Goal: Task Accomplishment & Management: Manage account settings

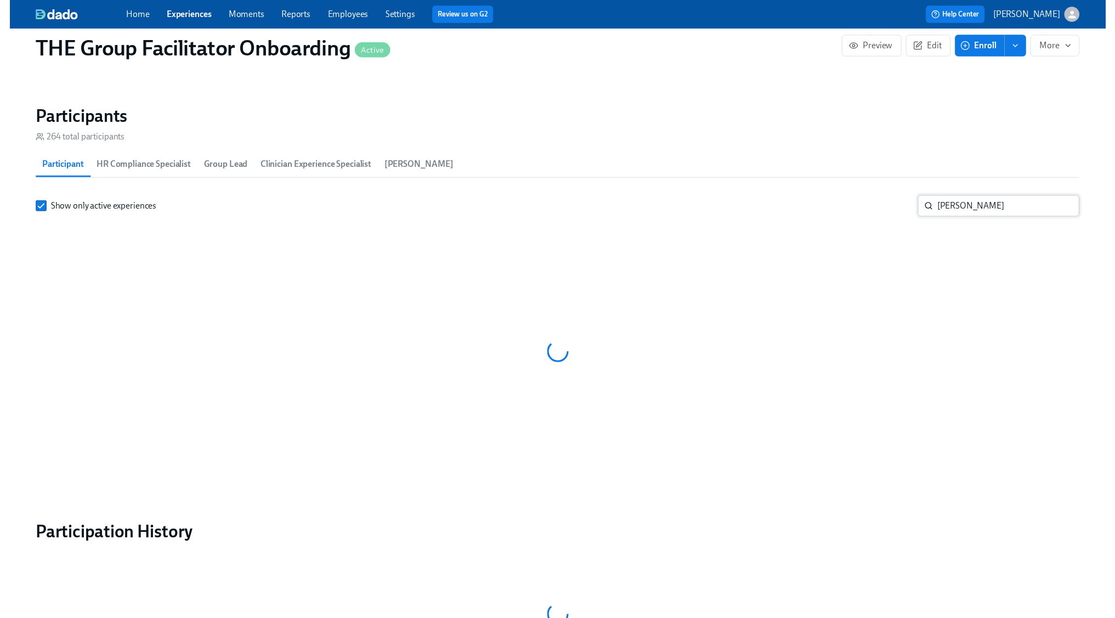
scroll to position [927, 0]
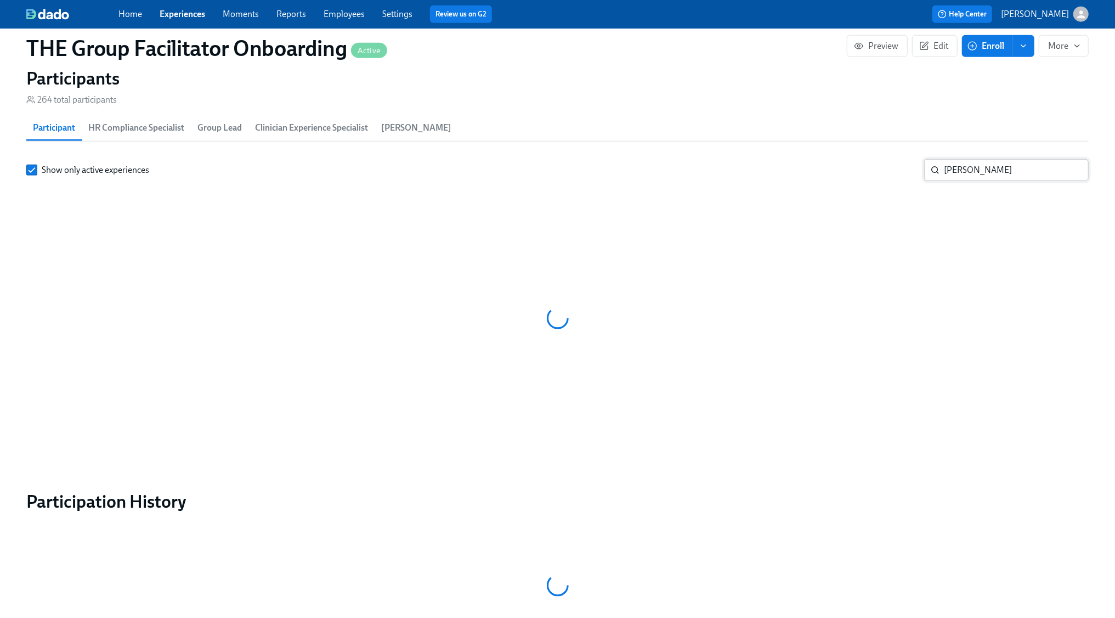
click at [965, 175] on input "amanda m" at bounding box center [1016, 170] width 145 height 22
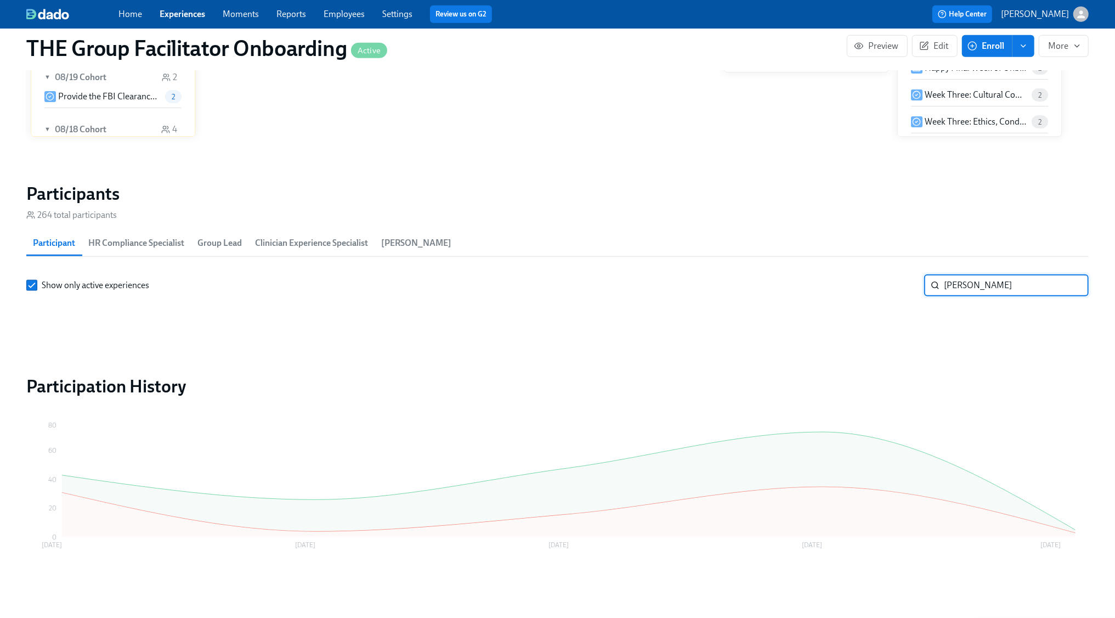
scroll to position [843, 0]
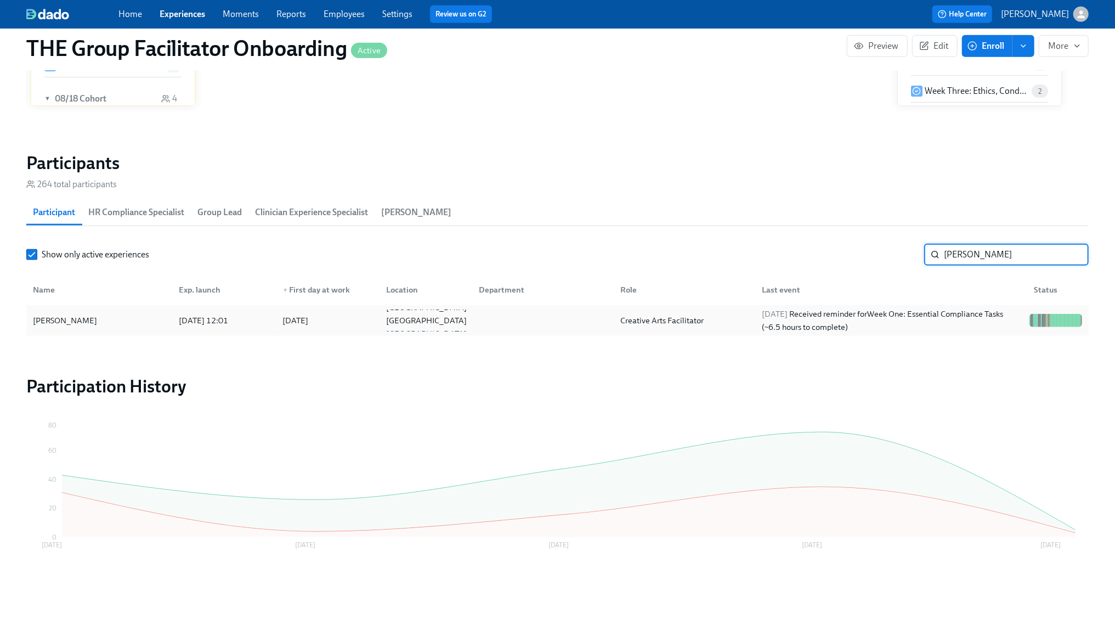
type input "diane d"
click at [640, 314] on div "Creative Arts Facilitator" at bounding box center [662, 320] width 92 height 13
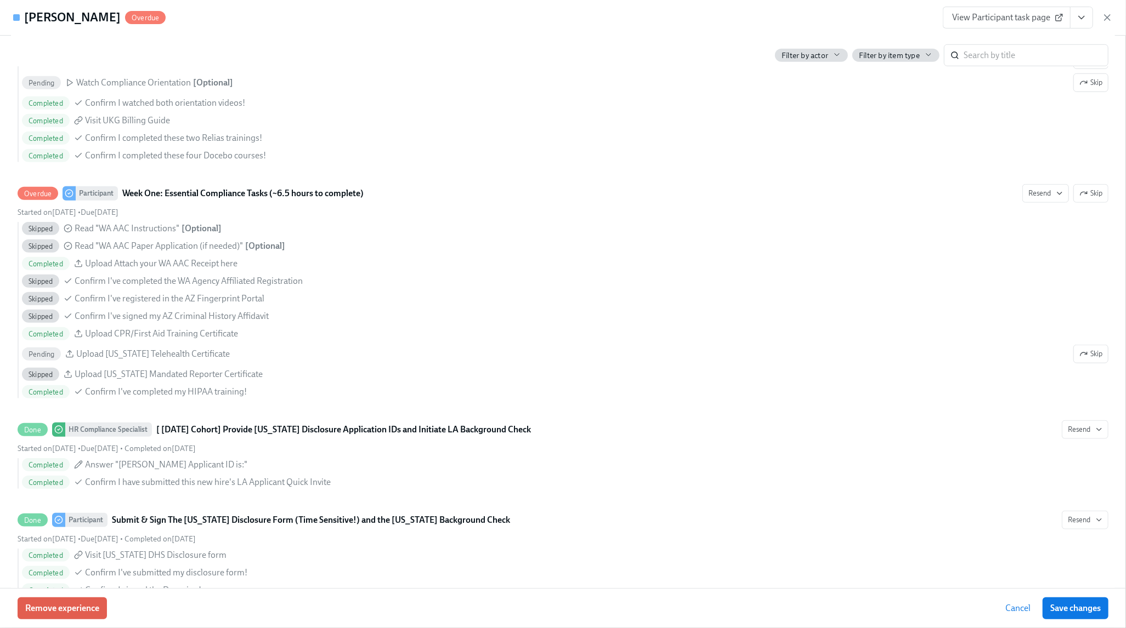
scroll to position [780, 0]
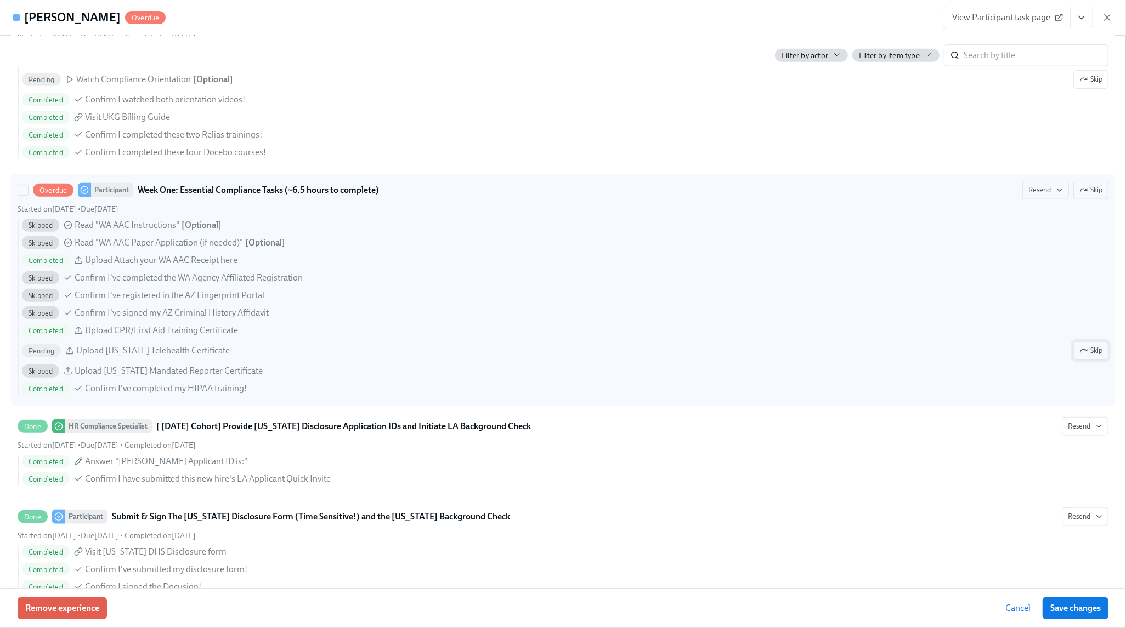
click at [1079, 356] on span "Skip" at bounding box center [1090, 350] width 23 height 11
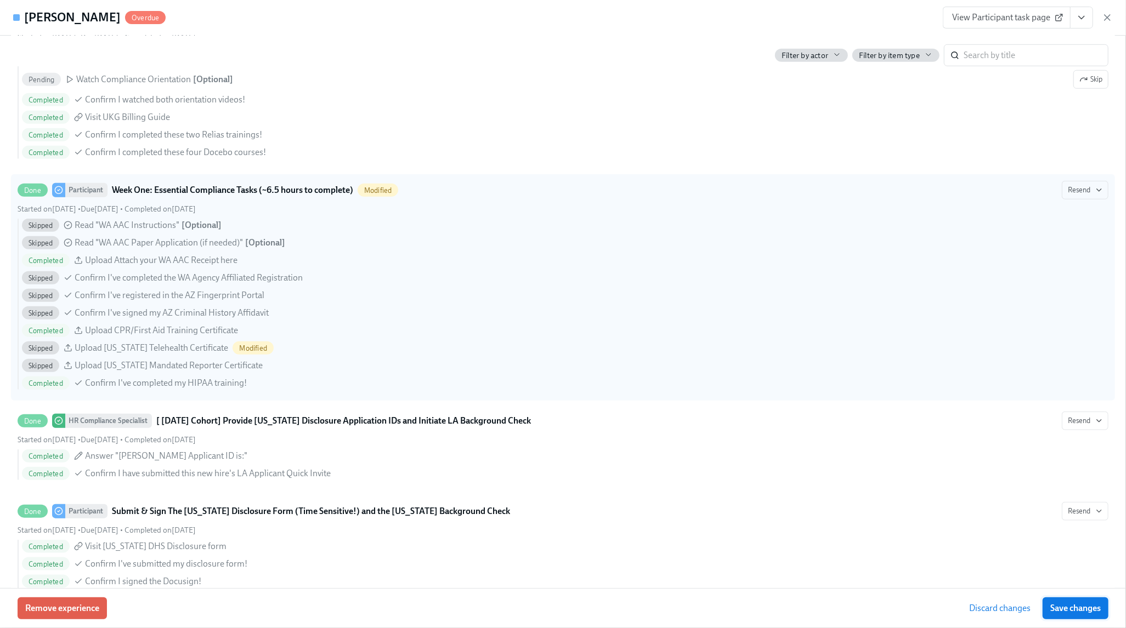
click at [1075, 611] on span "Save changes" at bounding box center [1075, 608] width 50 height 11
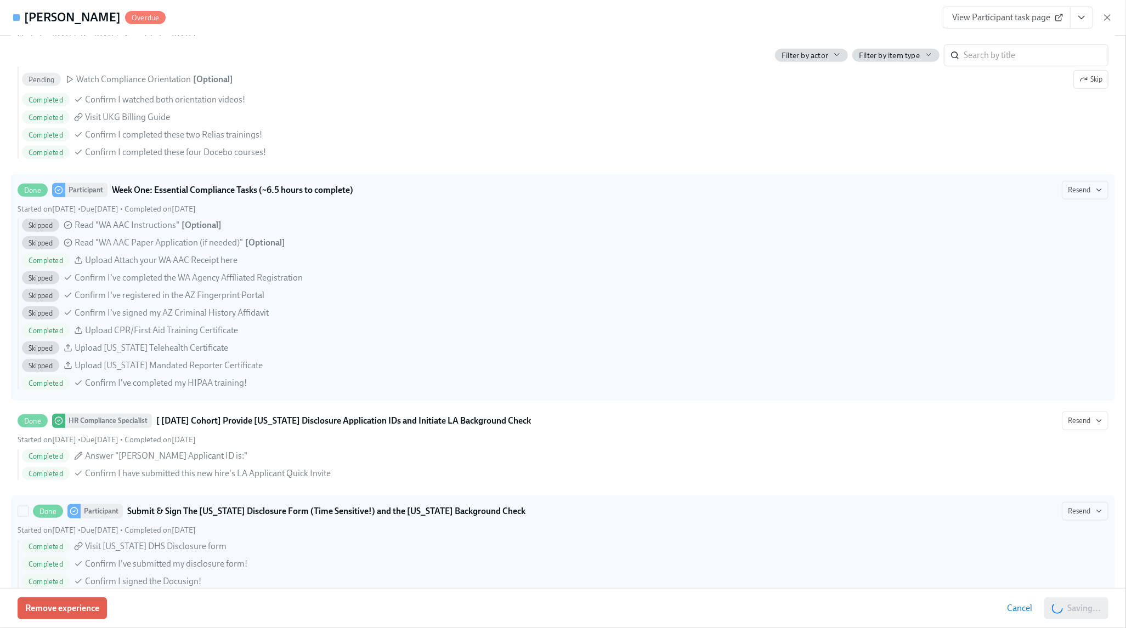
scroll to position [0, 16951]
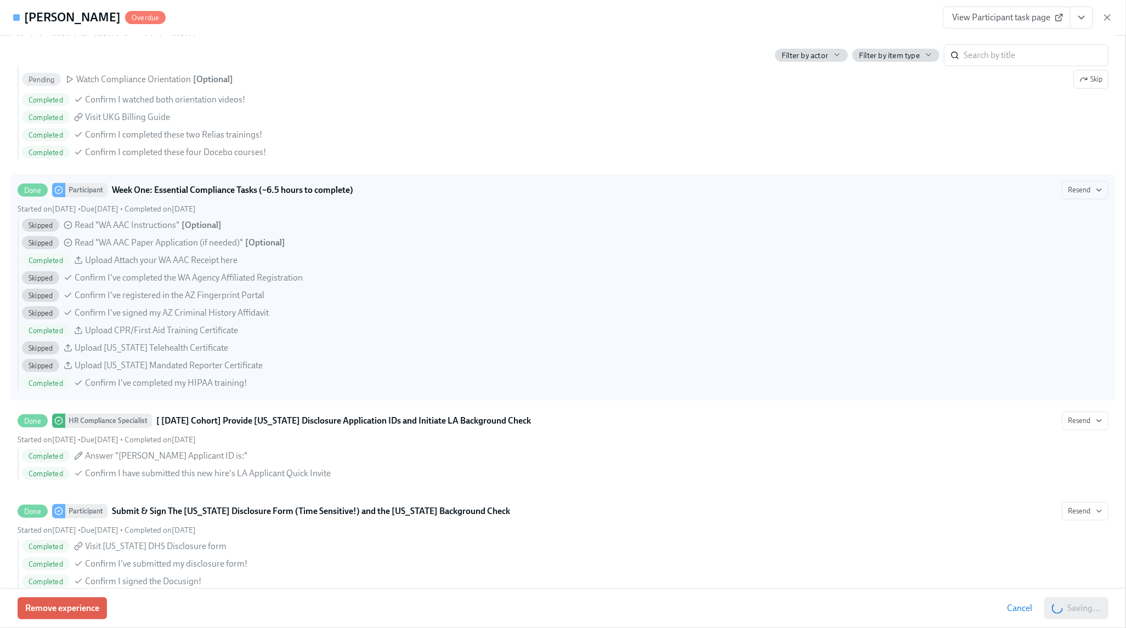
click at [1086, 22] on icon "View task page" at bounding box center [1081, 17] width 11 height 11
click at [1027, 43] on link "View Clinician Experience Specialist task page" at bounding box center [1017, 43] width 169 height 12
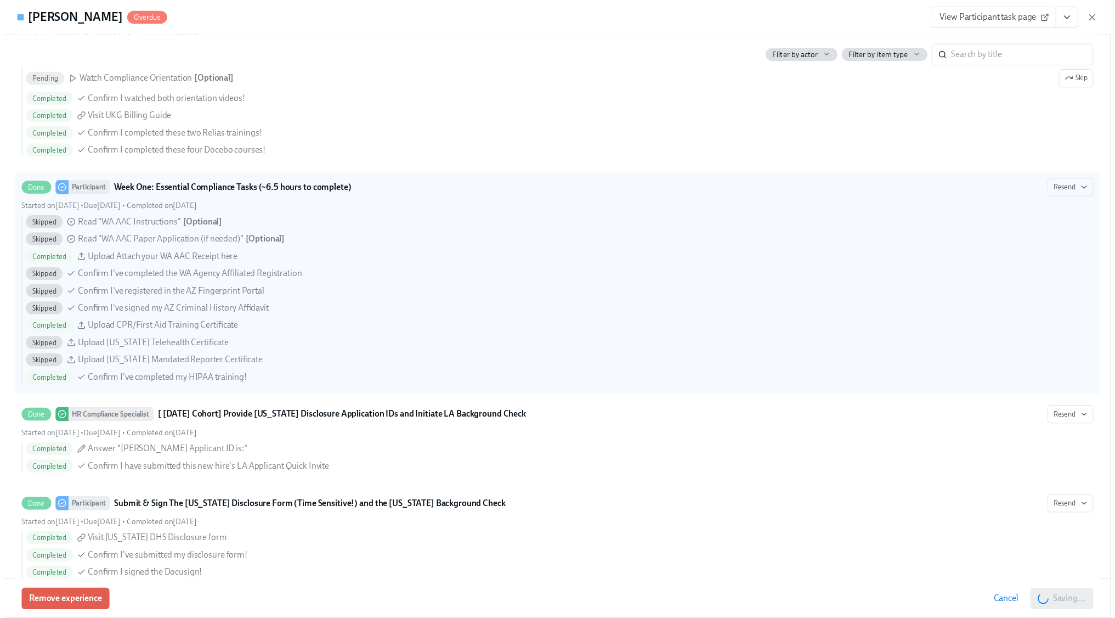
scroll to position [801, 0]
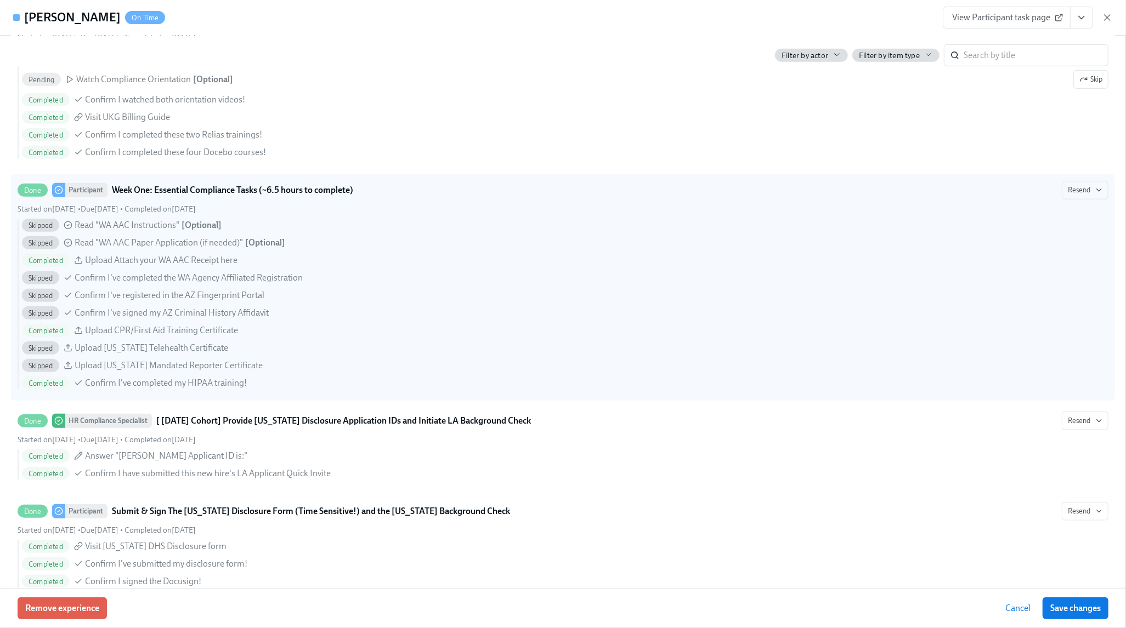
click at [1106, 17] on icon "button" at bounding box center [1107, 17] width 11 height 11
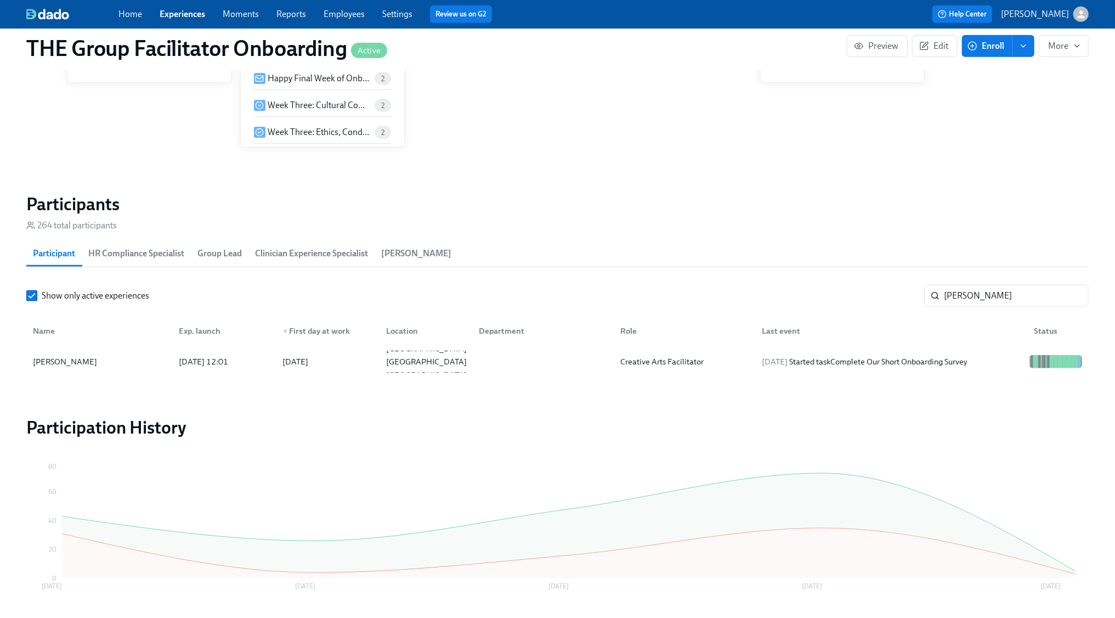
scroll to position [0, 16951]
click at [1074, 296] on input "diane d" at bounding box center [1016, 296] width 145 height 22
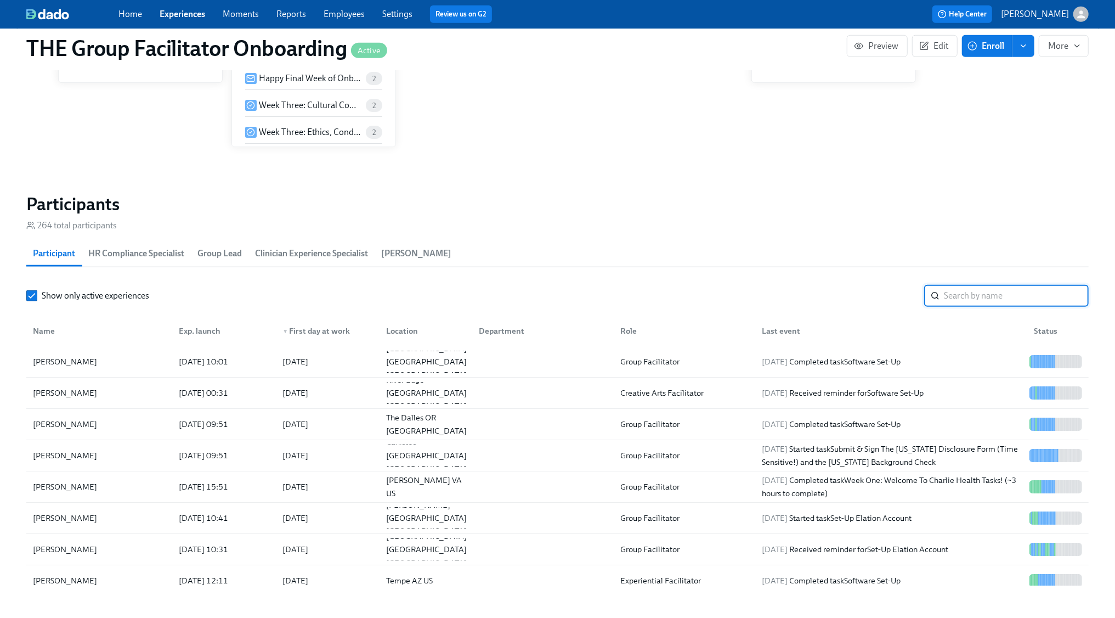
click at [964, 292] on input "search" at bounding box center [1016, 296] width 145 height 22
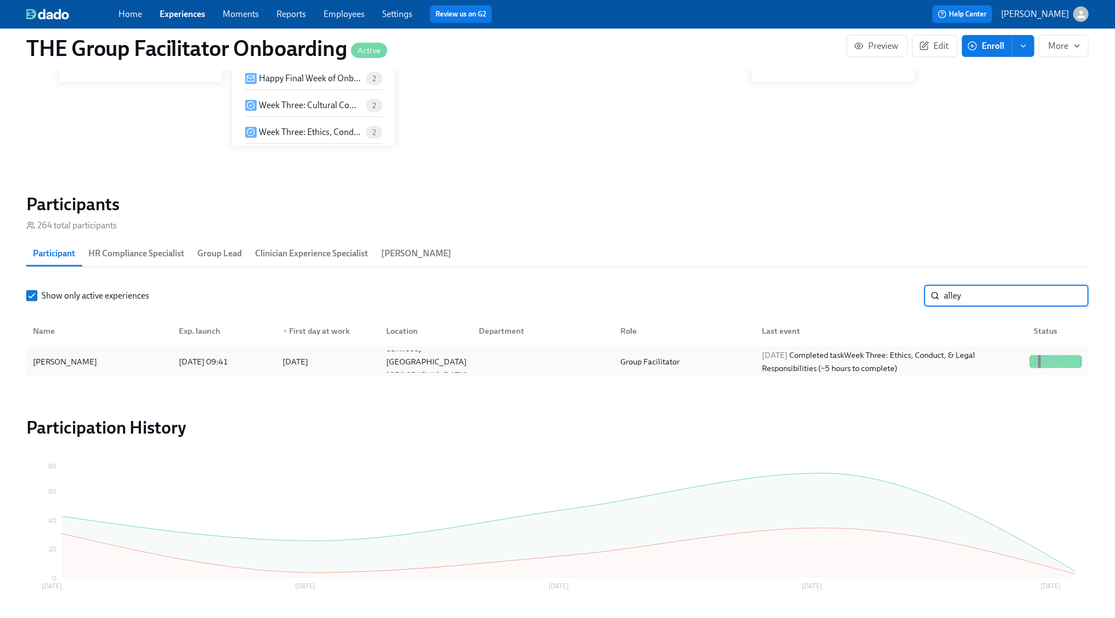
click at [982, 356] on div "2025/08/29 Completed task Week Three: Ethics, Conduct, & Legal Responsibilities…" at bounding box center [891, 361] width 267 height 26
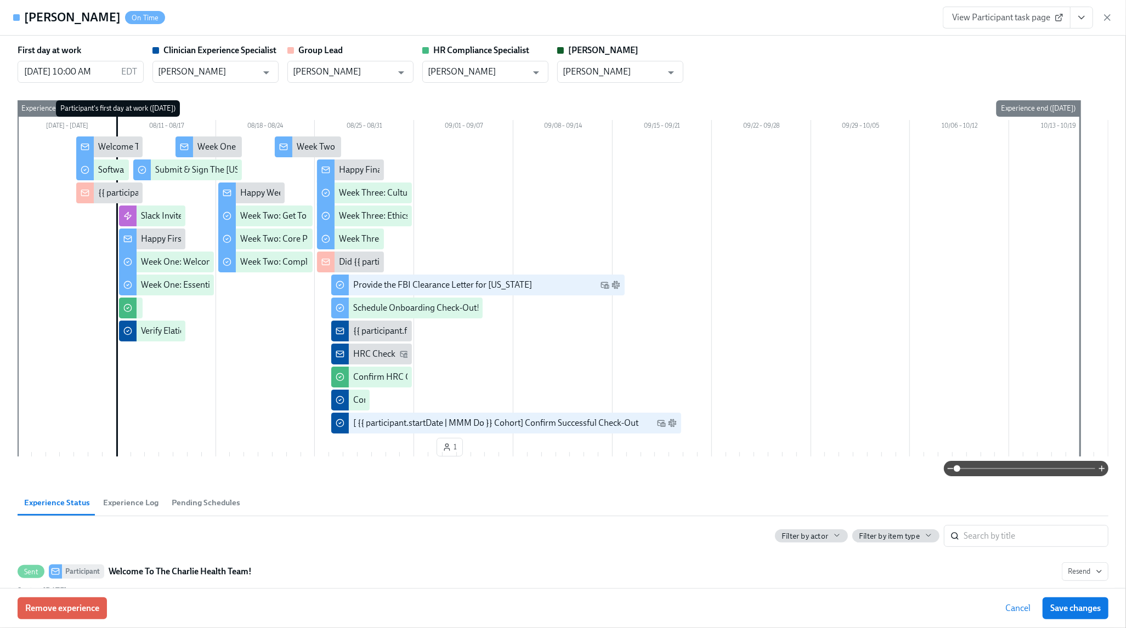
click at [1082, 15] on icon "View task page" at bounding box center [1081, 17] width 11 height 11
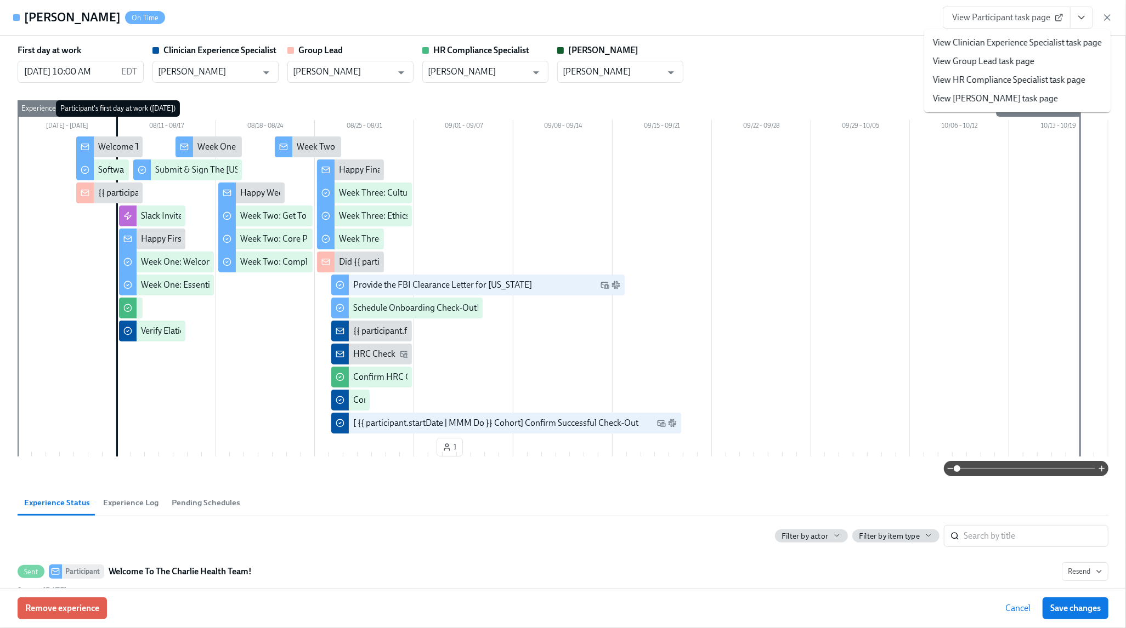
click at [1021, 47] on link "View Clinician Experience Specialist task page" at bounding box center [1017, 43] width 169 height 12
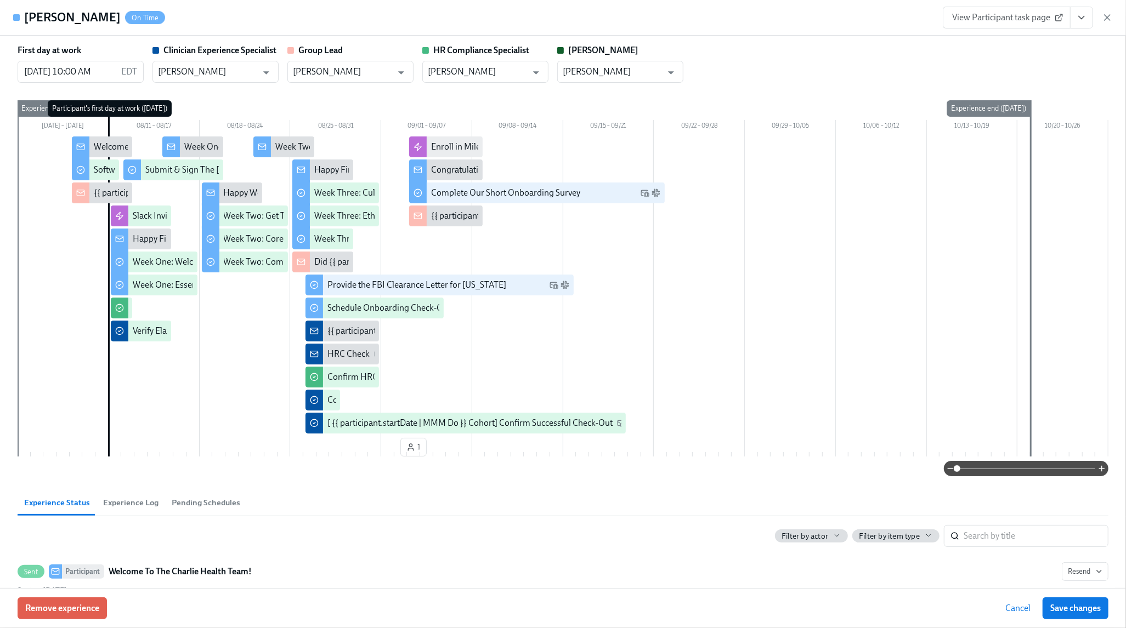
click at [1113, 18] on div "Alleyah Watkins On Time View Participant task page" at bounding box center [563, 18] width 1126 height 36
click at [1108, 18] on icon "button" at bounding box center [1106, 17] width 5 height 5
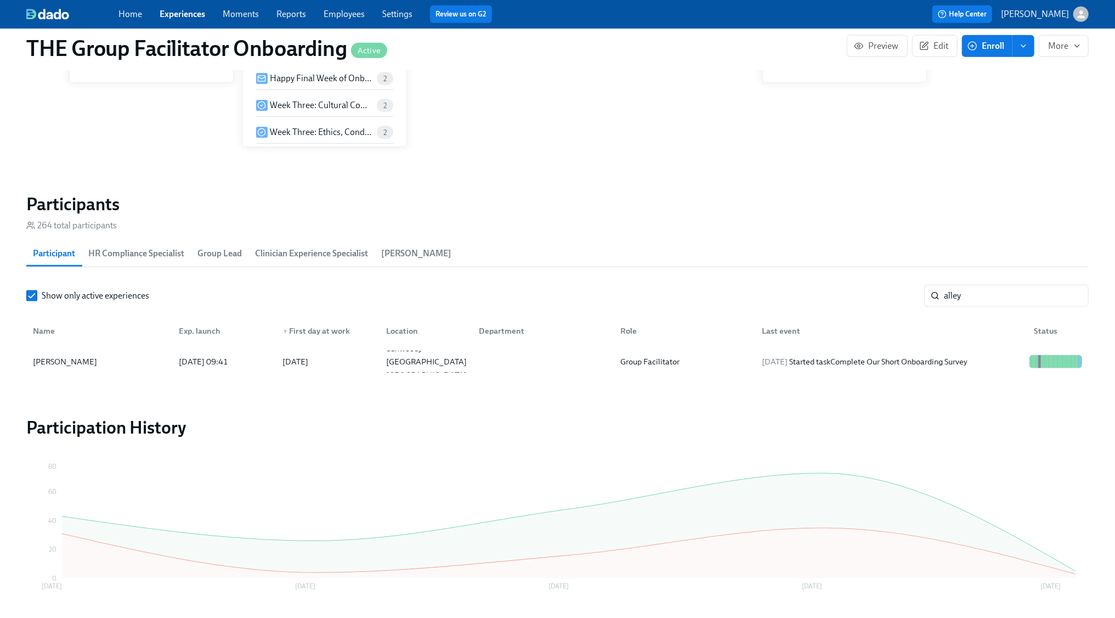
scroll to position [0, 16951]
click at [972, 280] on section "Participants 264 total participants Participant HR Compliance Specialist Group …" at bounding box center [557, 287] width 1062 height 188
click at [971, 288] on input "alley" at bounding box center [1016, 296] width 145 height 22
type input "amber"
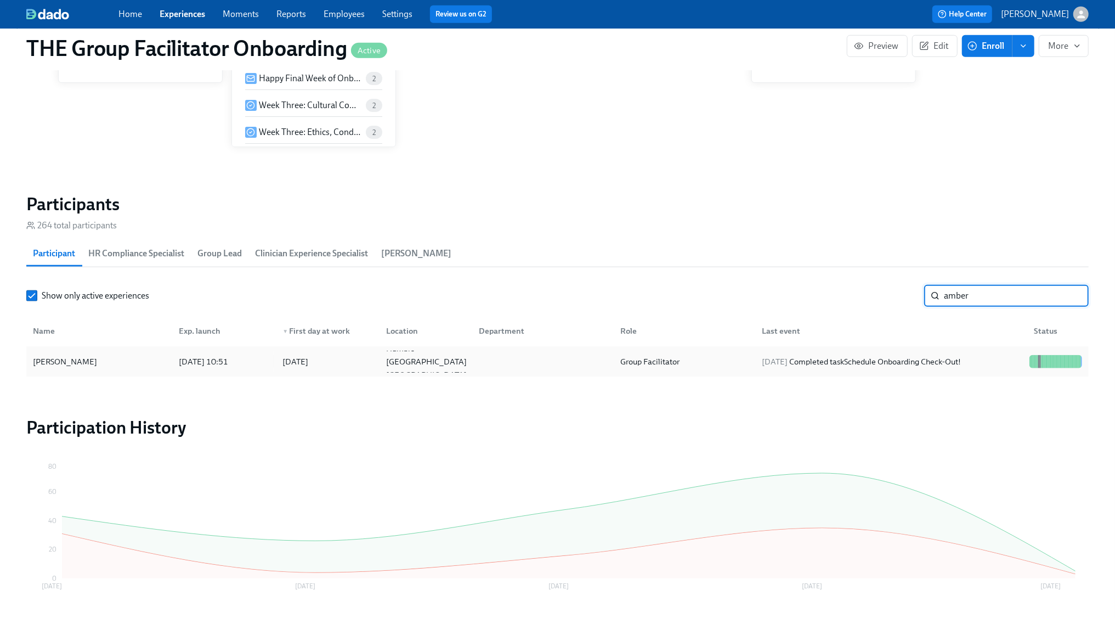
click at [809, 353] on div "2025/09/02 Completed task Schedule Onboarding Check-Out!" at bounding box center [889, 361] width 271 height 22
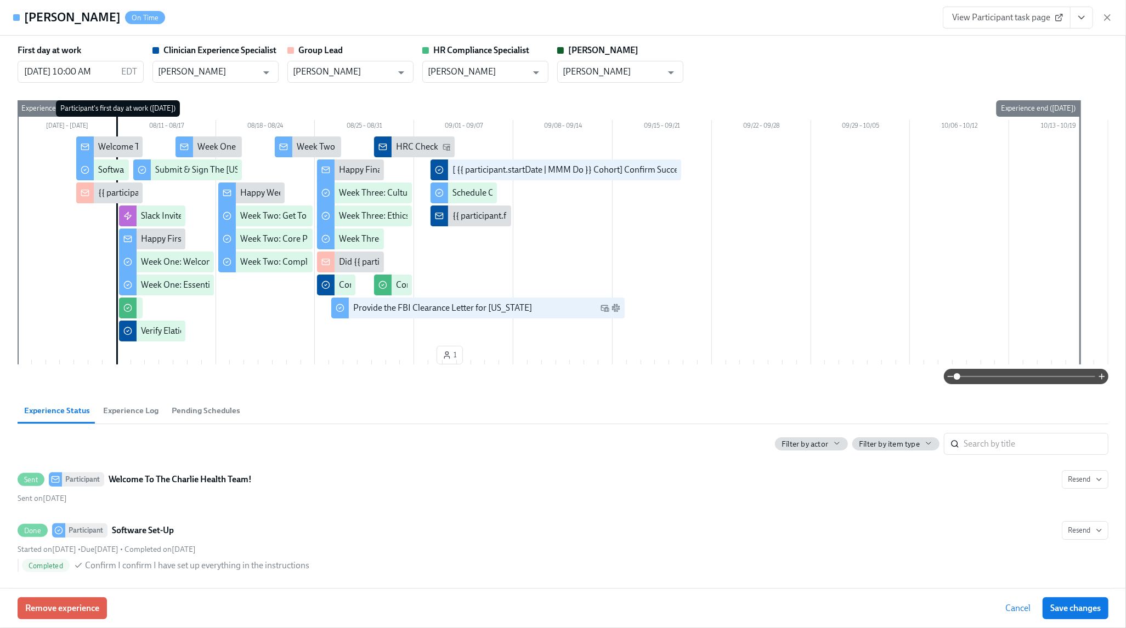
click at [1085, 22] on icon "View task page" at bounding box center [1081, 17] width 11 height 11
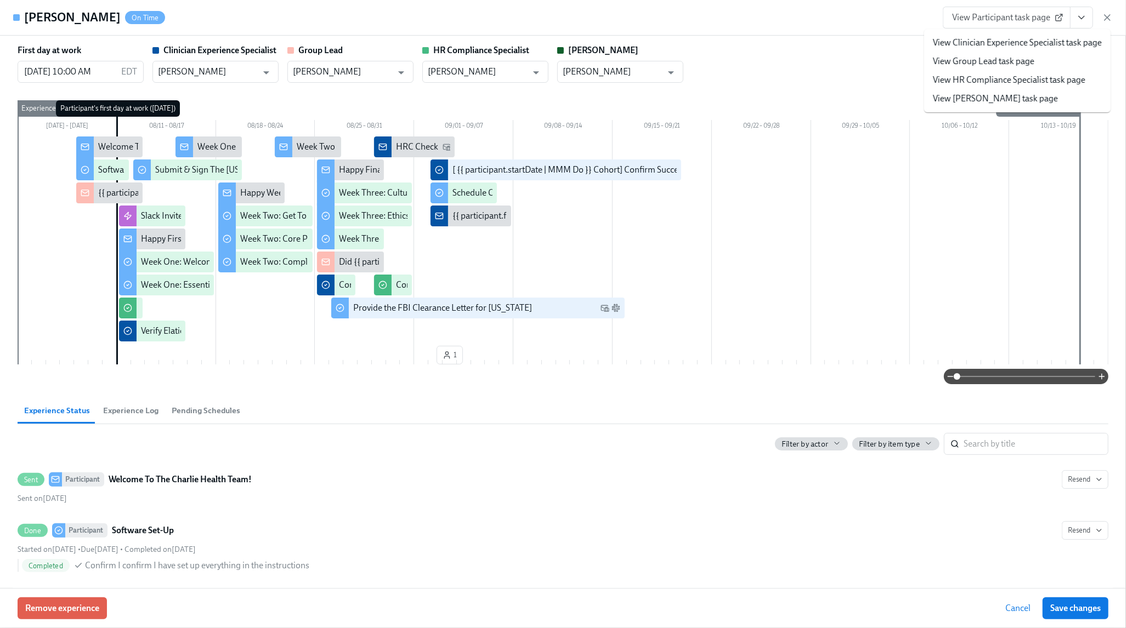
click at [1042, 46] on link "View Clinician Experience Specialist task page" at bounding box center [1017, 43] width 169 height 12
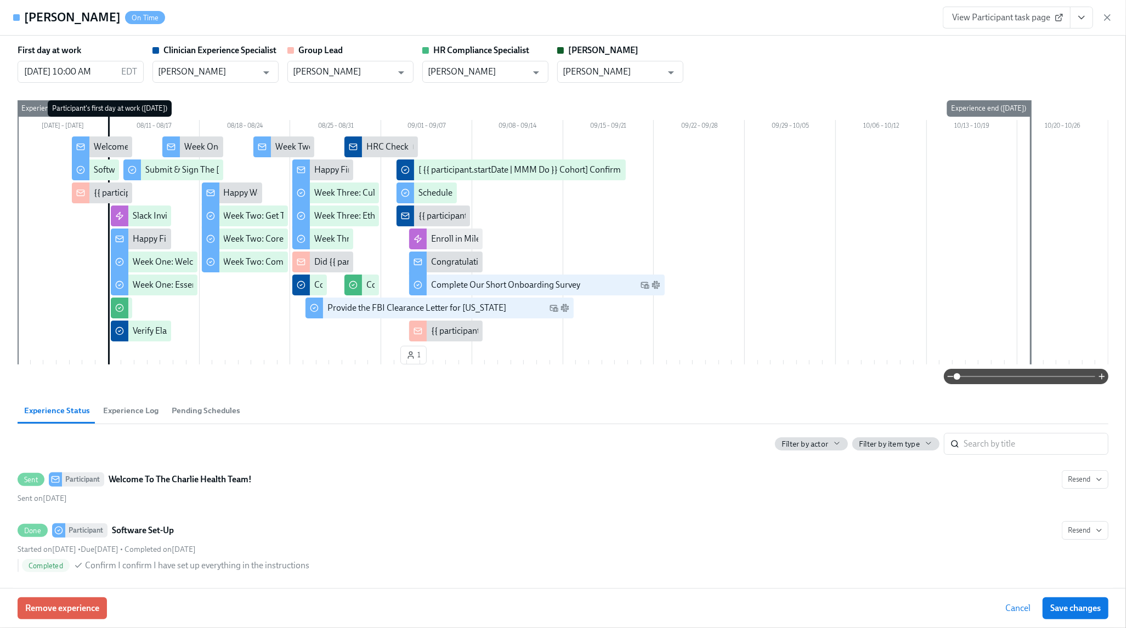
click at [1109, 18] on icon "button" at bounding box center [1107, 17] width 11 height 11
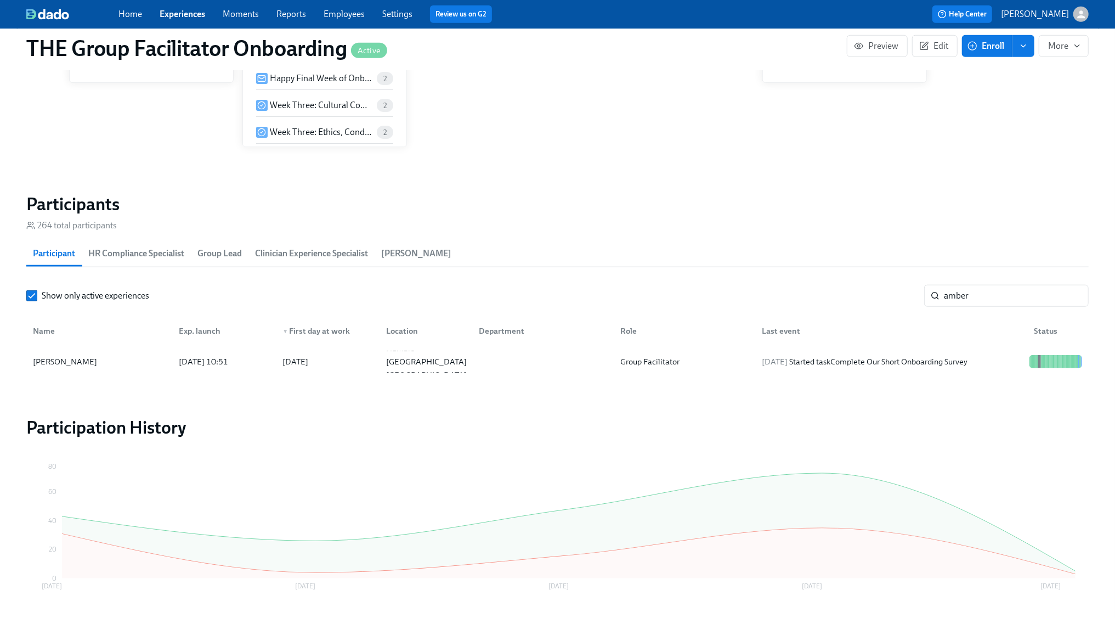
scroll to position [0, 16951]
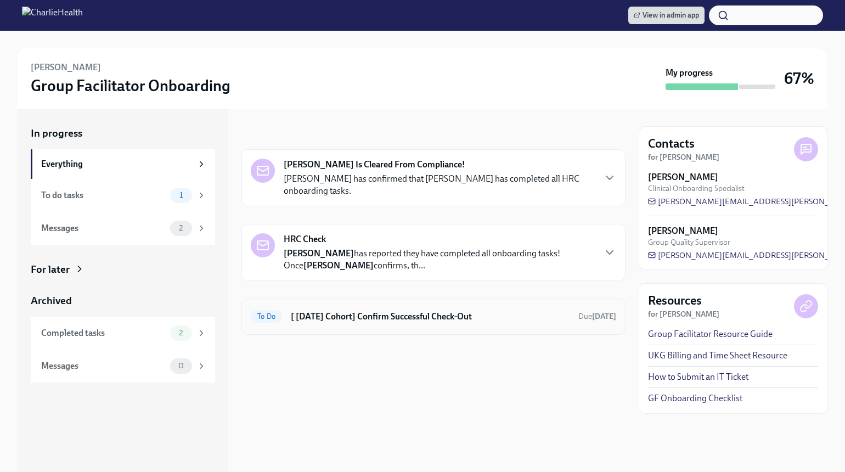
click at [403, 326] on div "To Do [ Aug 4th Cohort] Confirm Successful Check-Out Due in 8 days" at bounding box center [433, 316] width 384 height 36
click at [406, 320] on h6 "[ Aug 4th Cohort] Confirm Successful Check-Out" at bounding box center [430, 316] width 279 height 12
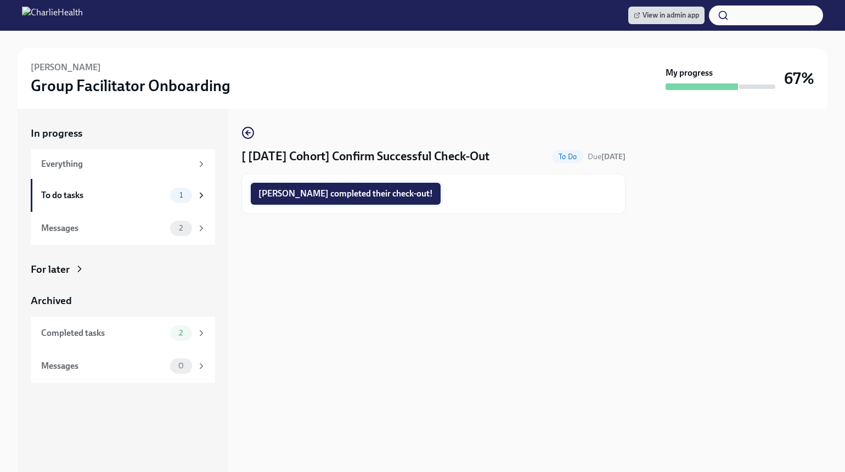
click at [324, 196] on span "Diane completed their check-out!" at bounding box center [345, 193] width 174 height 11
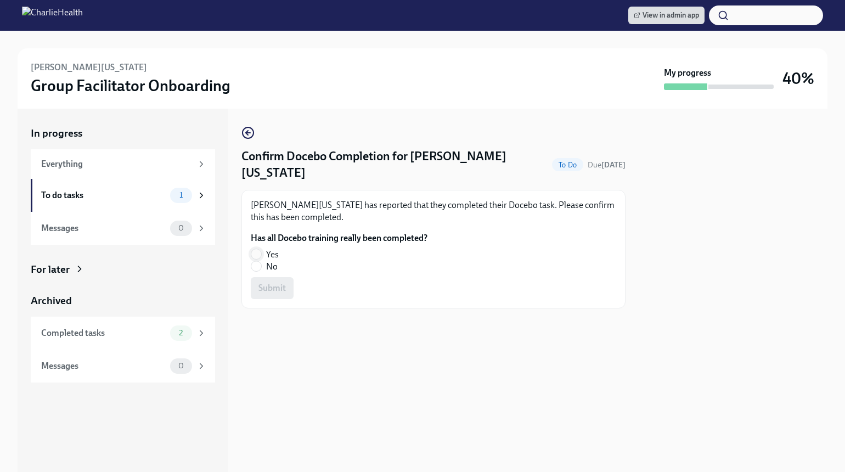
click at [258, 249] on input "Yes" at bounding box center [256, 254] width 10 height 10
radio input "true"
click at [271, 282] on span "Submit" at bounding box center [271, 287] width 27 height 11
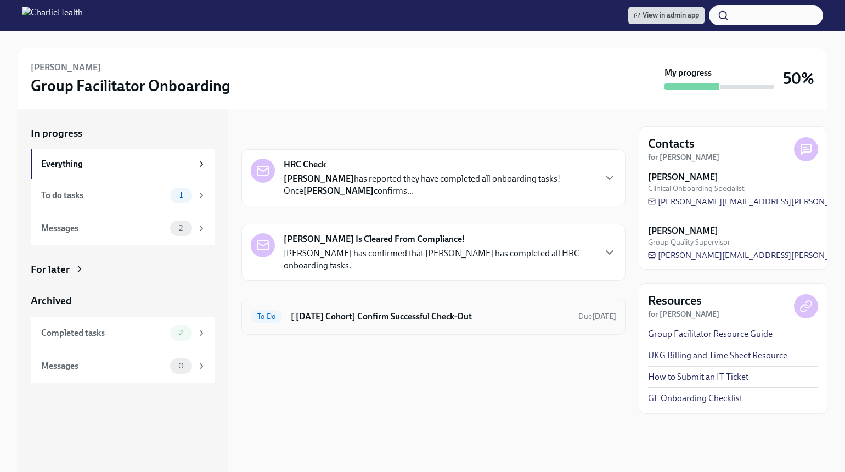
click at [430, 316] on h6 "[ Aug 11th Cohort] Confirm Successful Check-Out" at bounding box center [430, 316] width 279 height 12
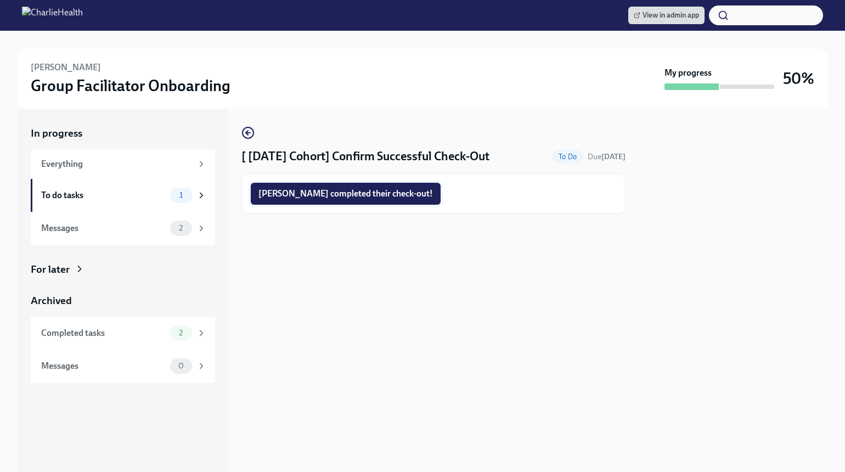
click at [321, 194] on span "Alleyah completed their check-out!" at bounding box center [345, 193] width 174 height 11
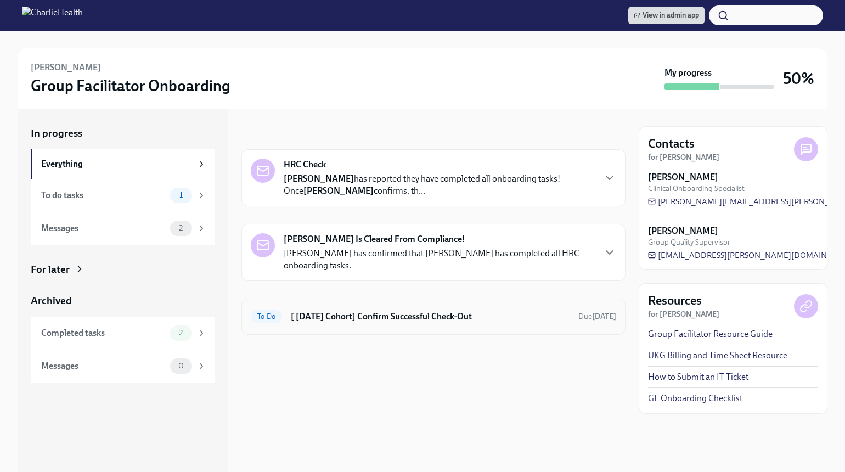
click at [390, 328] on div "To Do [ [DATE] Cohort] Confirm Successful Check-Out Due [DATE]" at bounding box center [433, 316] width 384 height 36
click at [401, 304] on div "To Do [ [DATE] Cohort] Confirm Successful Check-Out Due [DATE]" at bounding box center [433, 316] width 384 height 36
click at [399, 316] on h6 "[ [DATE] Cohort] Confirm Successful Check-Out" at bounding box center [430, 316] width 279 height 12
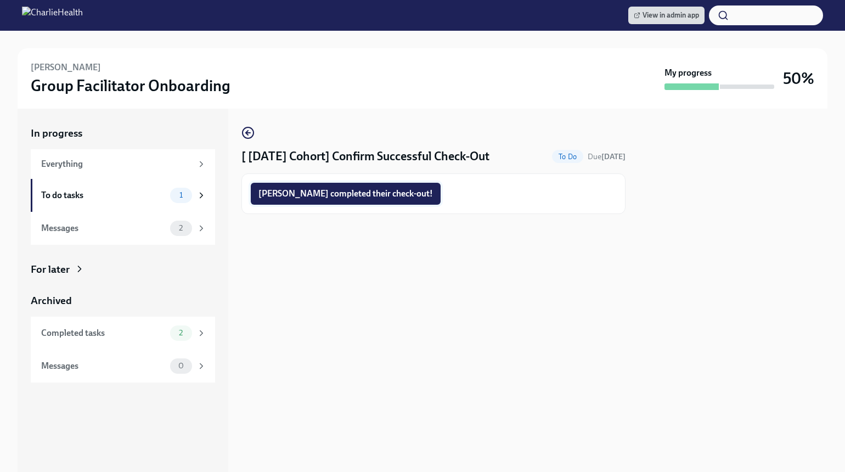
click at [314, 199] on button "[PERSON_NAME] completed their check-out!" at bounding box center [346, 194] width 190 height 22
